Goal: Task Accomplishment & Management: Complete application form

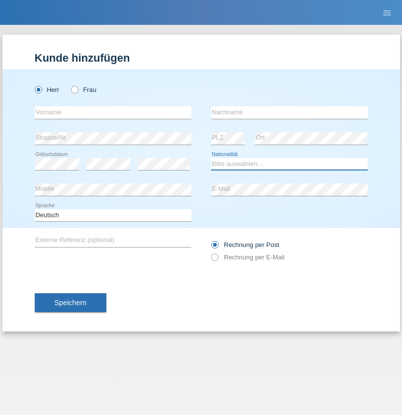
select select "CH"
radio input "true"
click at [113, 112] on input "text" at bounding box center [113, 112] width 157 height 12
type input "[PERSON_NAME]"
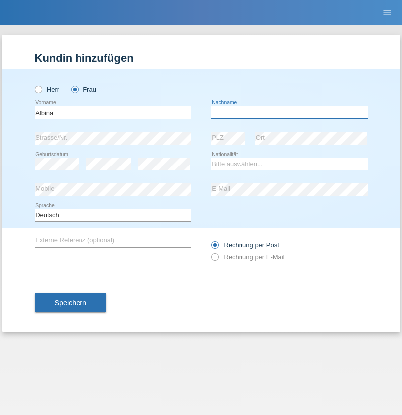
click at [289, 112] on input "text" at bounding box center [289, 112] width 157 height 12
type input "[PERSON_NAME]"
select select "PT"
select select "C"
select select "10"
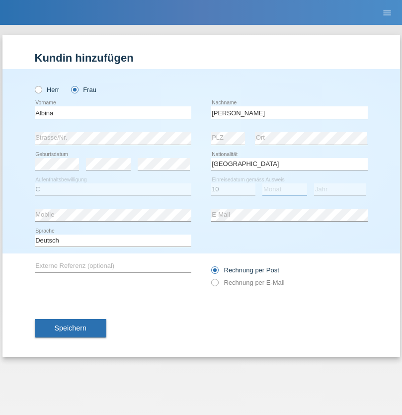
select select "07"
select select "2002"
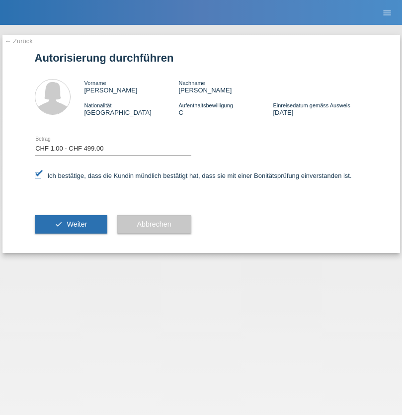
select select "1"
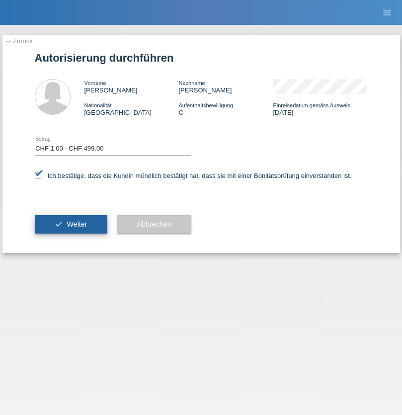
click at [71, 224] on span "Weiter" at bounding box center [77, 224] width 20 height 8
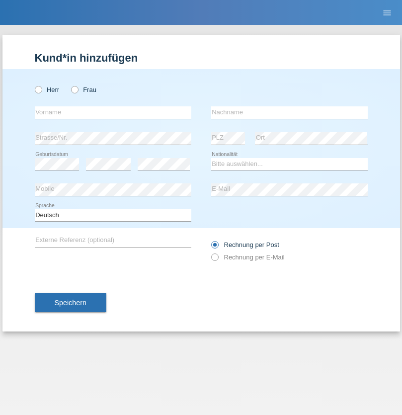
radio input "true"
click at [113, 112] on input "text" at bounding box center [113, 112] width 157 height 12
type input "[PERSON_NAME]"
click at [289, 112] on input "text" at bounding box center [289, 112] width 157 height 12
type input "Spechtenhauser"
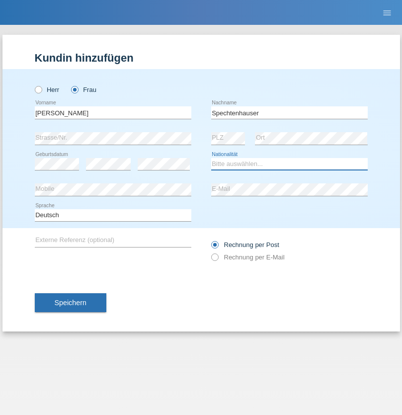
select select "AT"
select select "C"
select select "20"
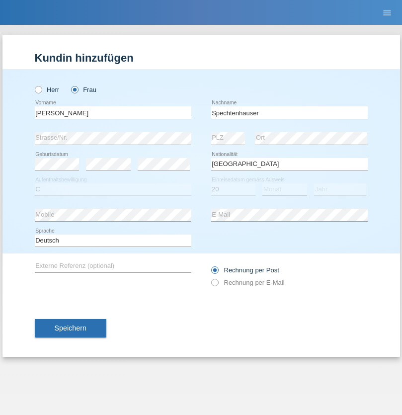
select select "12"
select select "2021"
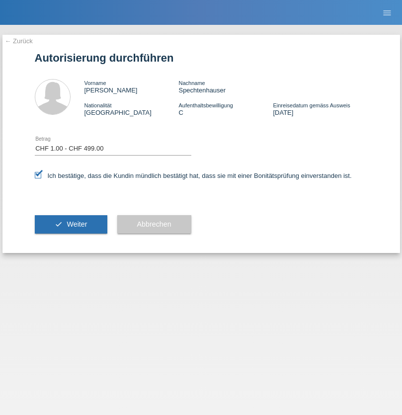
select select "1"
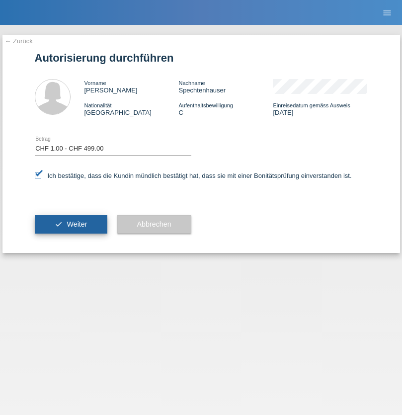
click at [71, 224] on span "Weiter" at bounding box center [77, 224] width 20 height 8
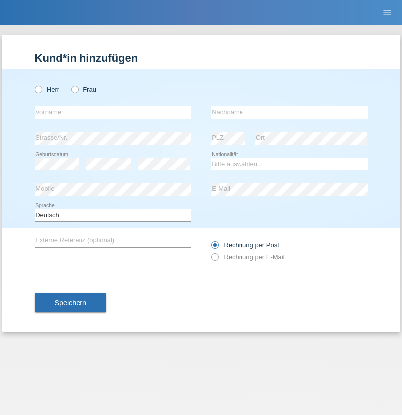
radio input "true"
click at [113, 112] on input "text" at bounding box center [113, 112] width 157 height 12
type input "Paulo"
click at [289, 112] on input "text" at bounding box center [289, 112] width 157 height 12
type input "[PERSON_NAME]"
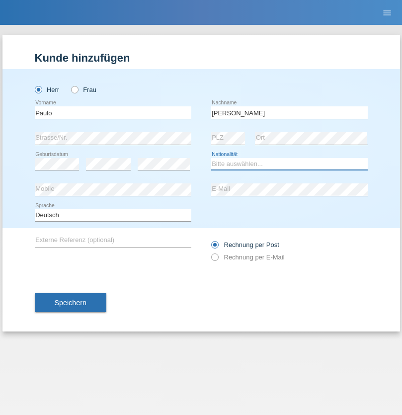
select select "PT"
select select "C"
select select "12"
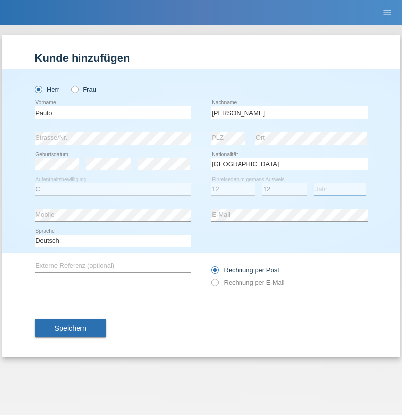
select select "1990"
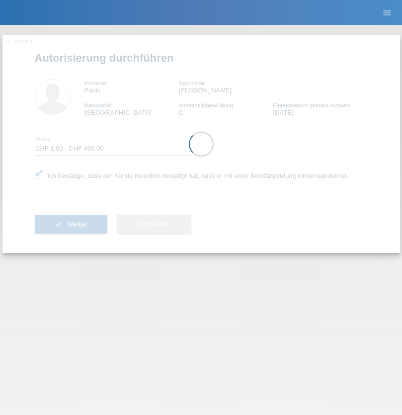
select select "1"
